Goal: Information Seeking & Learning: Learn about a topic

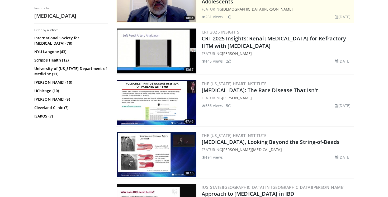
scroll to position [135, 0]
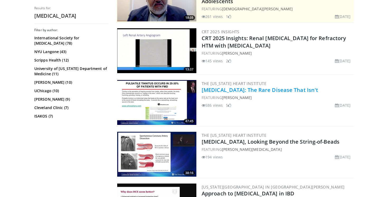
click at [267, 90] on link "[MEDICAL_DATA]: The Rare Disease That Isn't" at bounding box center [259, 89] width 116 height 7
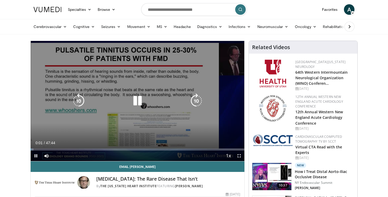
click at [137, 103] on icon "Video Player" at bounding box center [137, 100] width 15 height 15
